Goal: Task Accomplishment & Management: Use online tool/utility

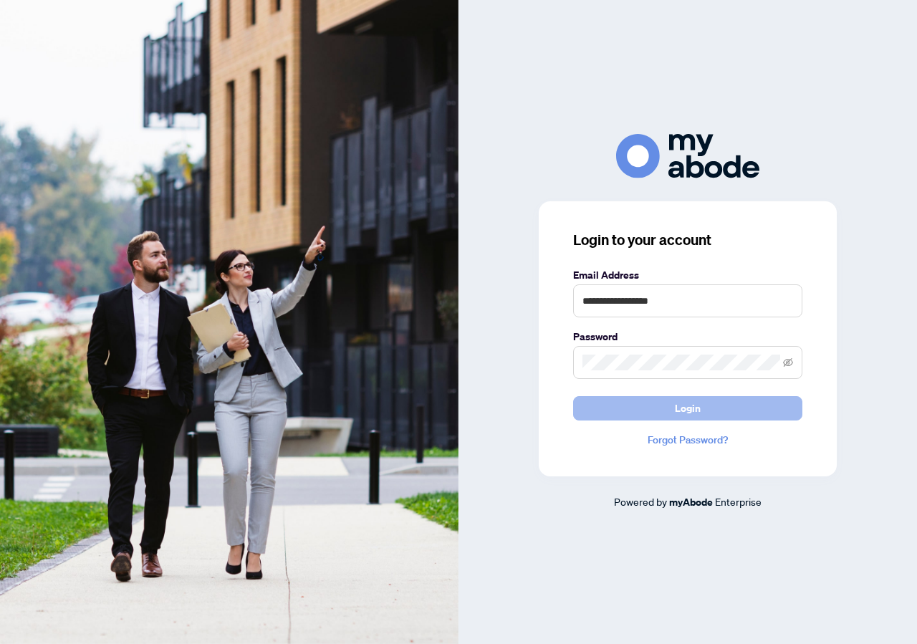
click at [705, 402] on button "Login" at bounding box center [687, 408] width 229 height 24
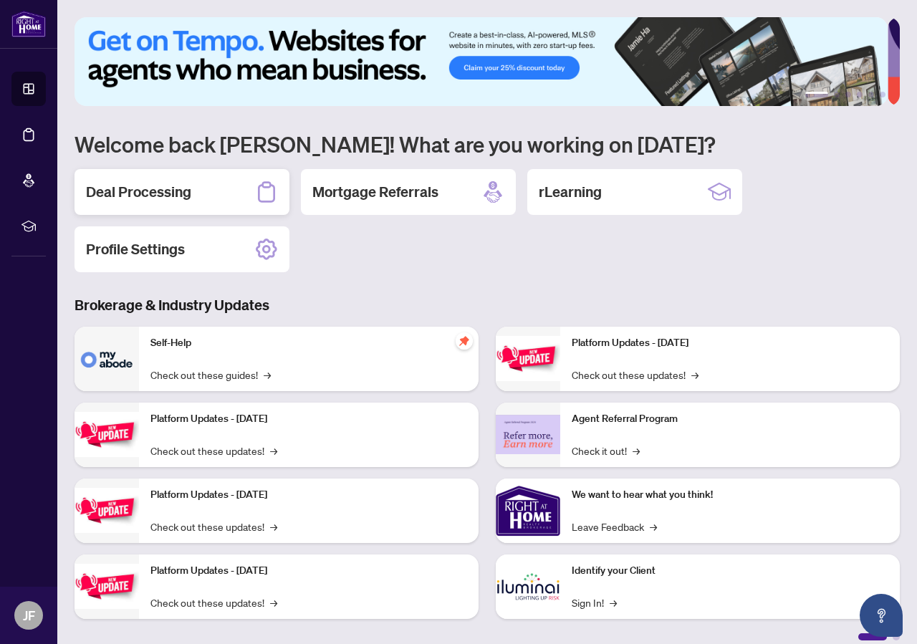
click at [139, 198] on h2 "Deal Processing" at bounding box center [138, 192] width 105 height 20
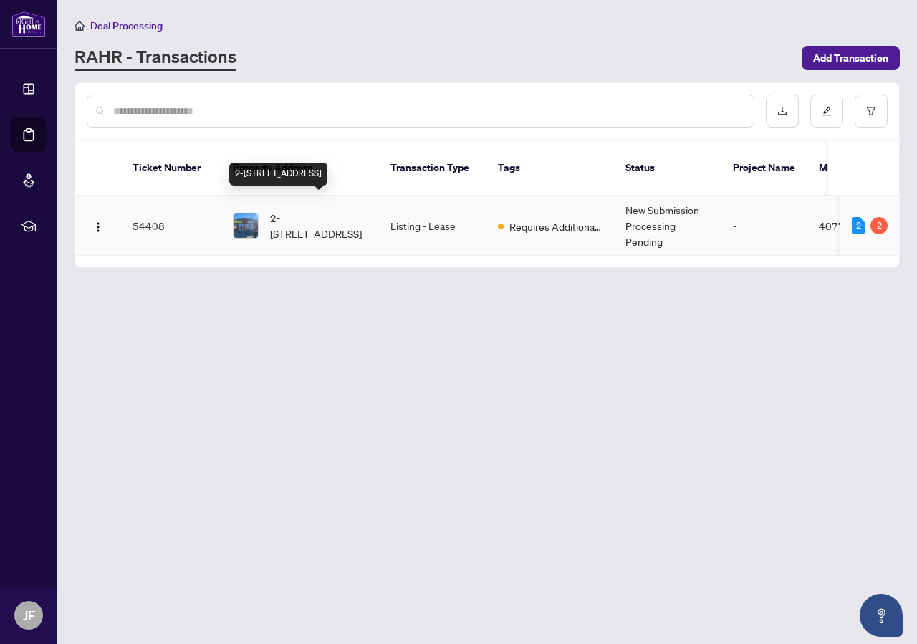
click at [270, 214] on span "2-432 8 Highway, Stoney Creek, ON L8G 1G3, Canada" at bounding box center [318, 226] width 97 height 32
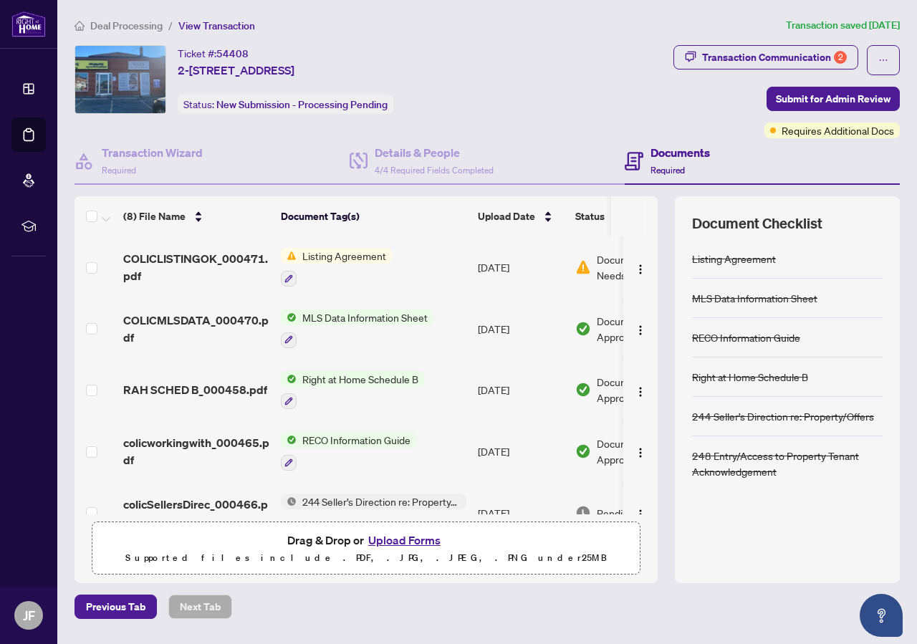
click at [416, 535] on button "Upload Forms" at bounding box center [404, 540] width 81 height 19
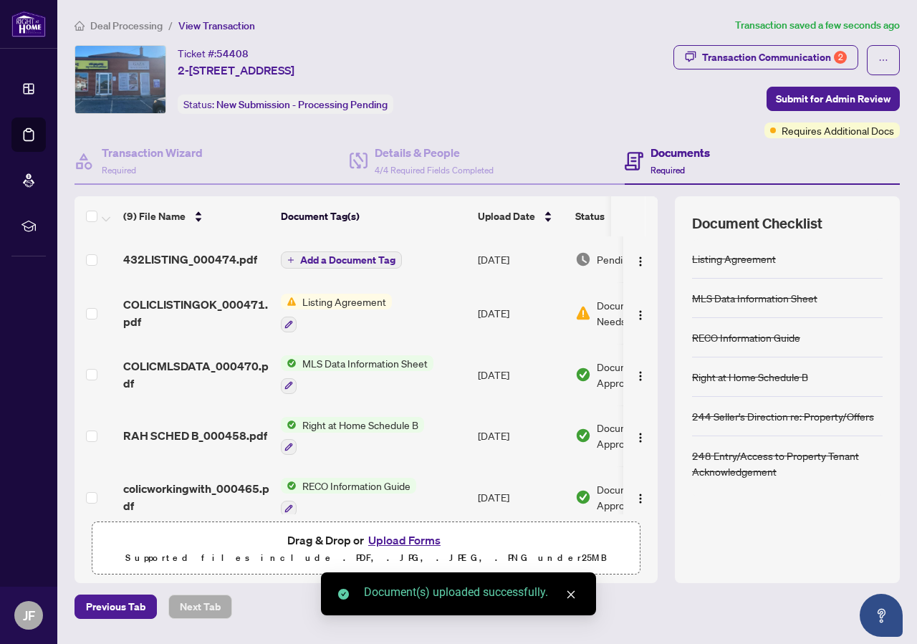
click at [421, 540] on button "Upload Forms" at bounding box center [404, 540] width 81 height 19
